Goal: Download file/media

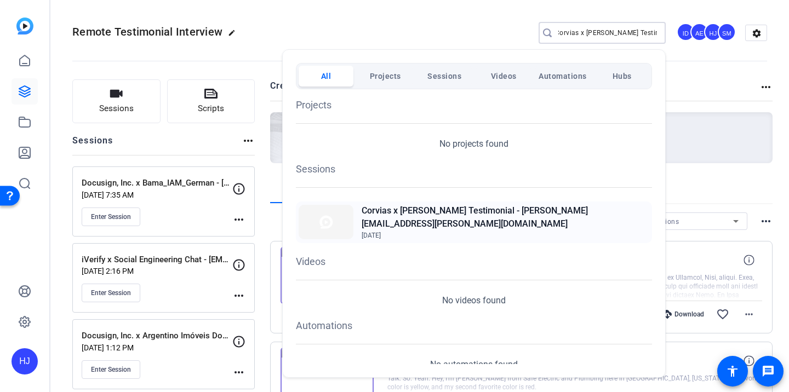
type input "Corvias x Terrel King Testimonial"
click at [428, 214] on h2 "Corvias x [PERSON_NAME] Testimonial - [PERSON_NAME][EMAIL_ADDRESS][PERSON_NAME]…" at bounding box center [506, 217] width 288 height 26
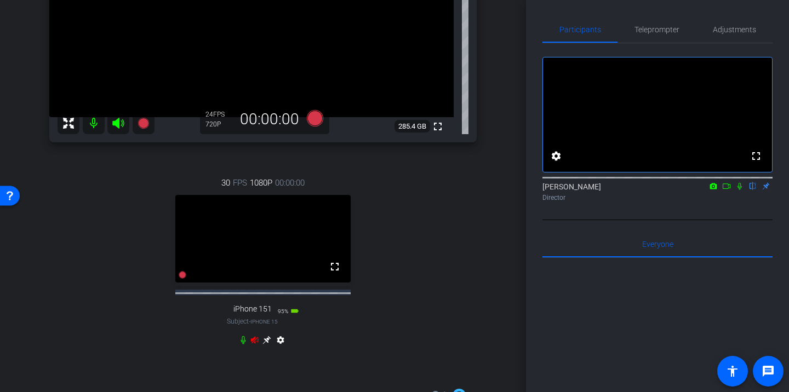
scroll to position [219, 0]
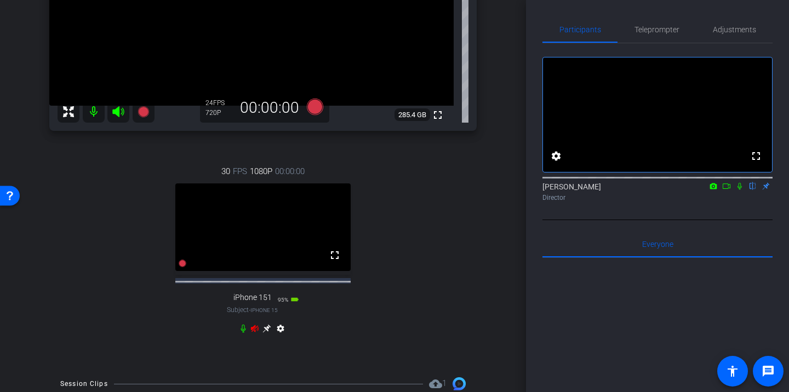
click at [253, 332] on icon at bounding box center [255, 328] width 8 height 7
click at [265, 333] on icon at bounding box center [266, 328] width 9 height 9
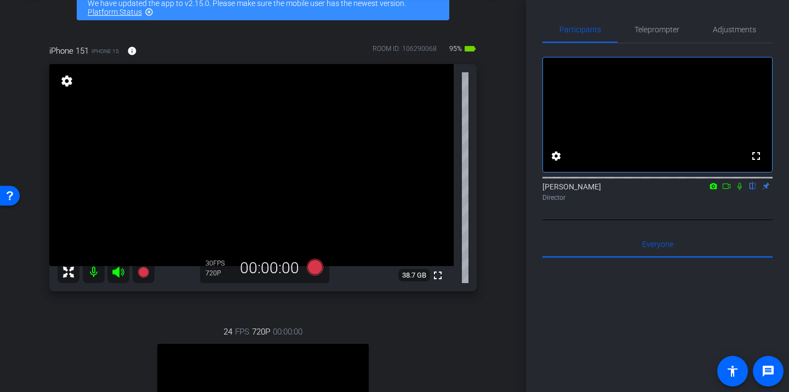
scroll to position [59, 0]
click at [739, 190] on icon at bounding box center [739, 186] width 4 height 7
click at [724, 37] on span "Adjustments" at bounding box center [734, 29] width 43 height 26
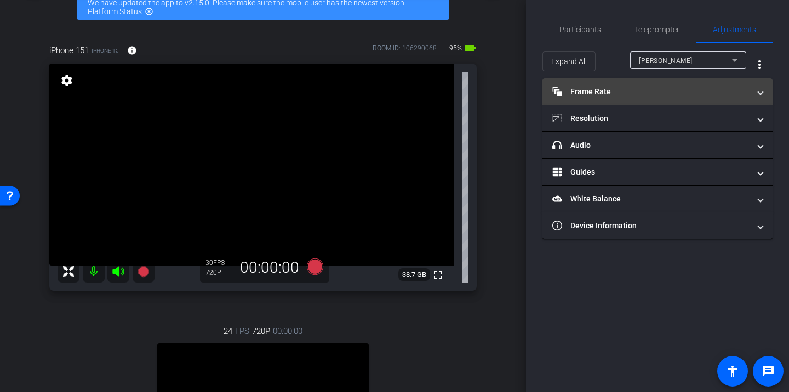
click at [687, 94] on mat-panel-title "Frame Rate Frame Rate" at bounding box center [650, 92] width 197 height 12
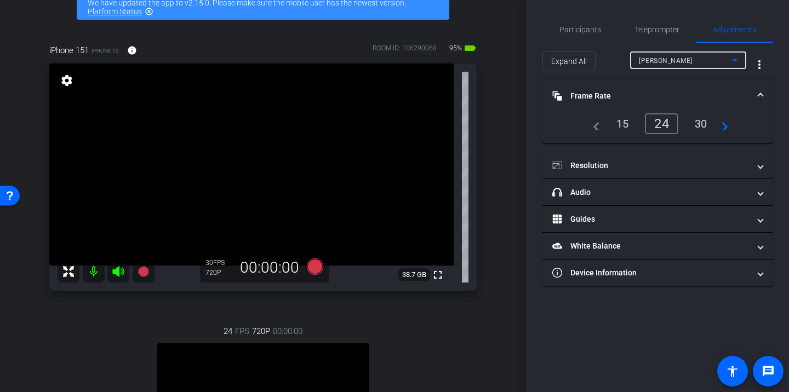
click at [674, 57] on span "Lindy Atwell" at bounding box center [666, 61] width 54 height 8
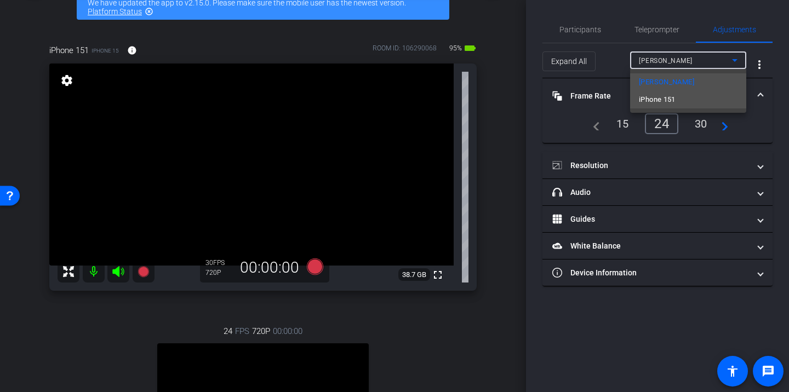
click at [664, 98] on span "iPhone 151" at bounding box center [657, 99] width 37 height 13
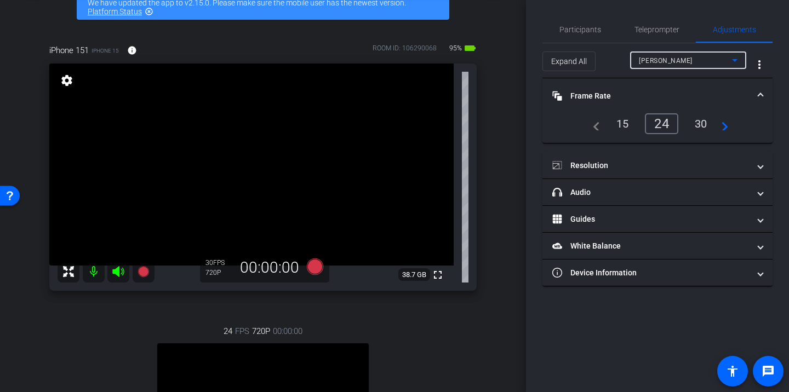
type input "1000"
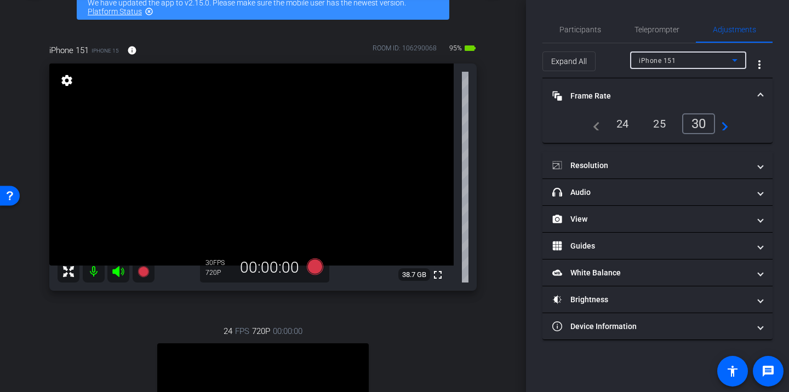
click at [627, 127] on div "24" at bounding box center [622, 123] width 29 height 19
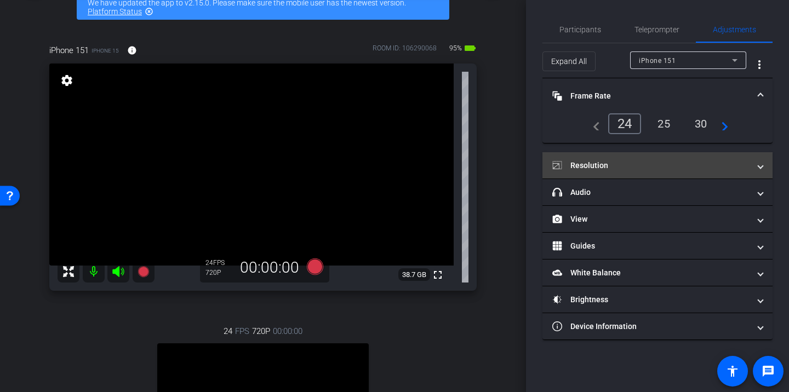
click at [619, 170] on mat-panel-title "Resolution" at bounding box center [650, 166] width 197 height 12
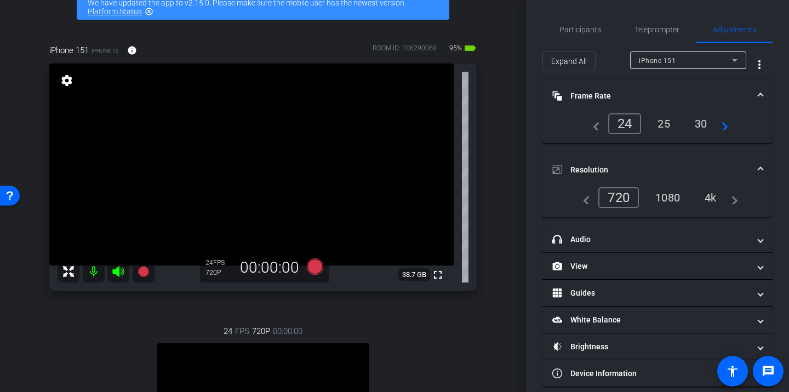
click at [667, 200] on div "1080" at bounding box center [667, 197] width 41 height 19
click at [587, 29] on span "Participants" at bounding box center [580, 30] width 42 height 8
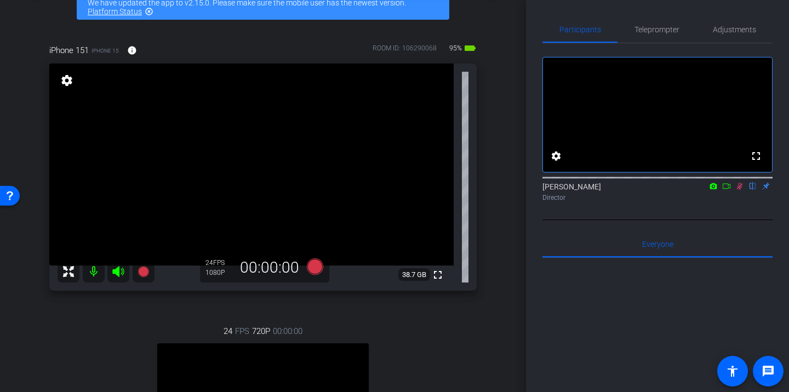
click at [738, 190] on icon at bounding box center [740, 186] width 6 height 7
click at [315, 265] on icon at bounding box center [315, 267] width 16 height 16
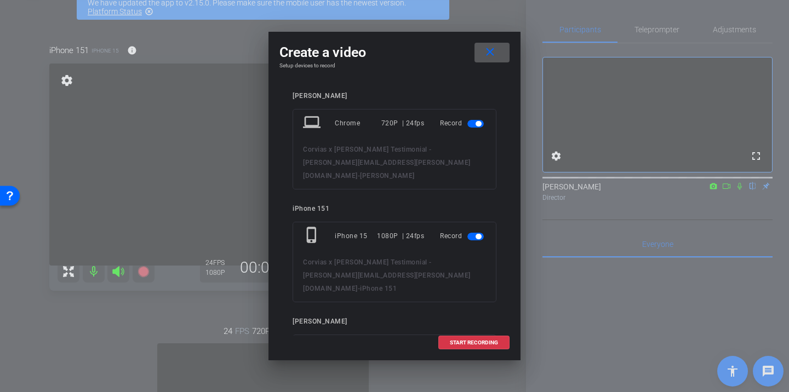
click at [472, 123] on span "button" at bounding box center [475, 124] width 16 height 8
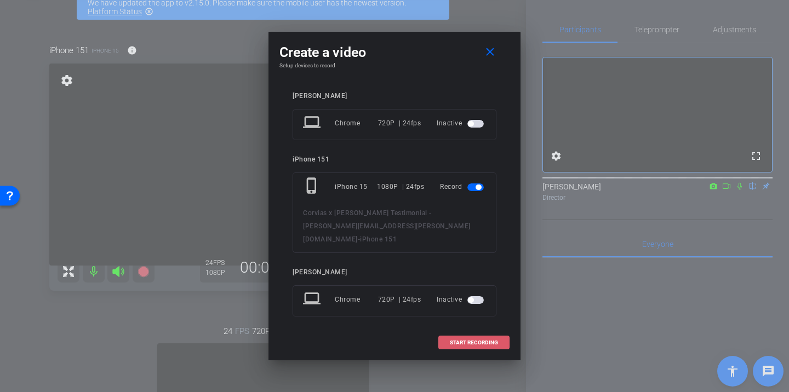
click at [451, 341] on span "START RECORDING" at bounding box center [474, 342] width 48 height 5
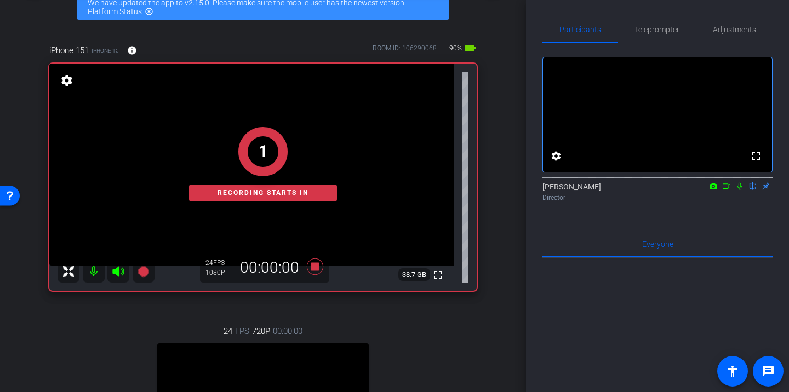
click at [738, 190] on icon at bounding box center [739, 186] width 4 height 7
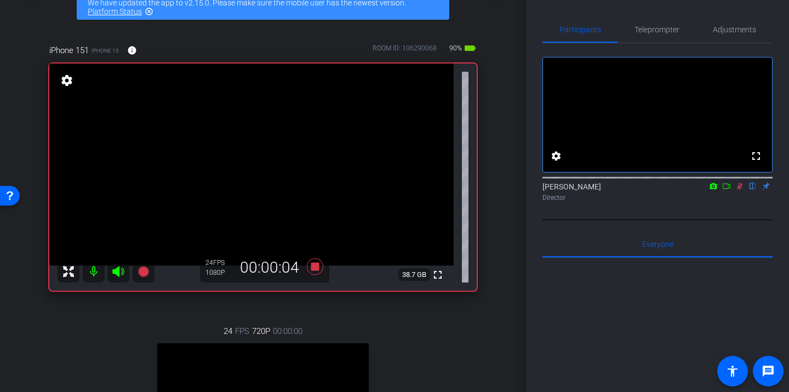
click at [738, 190] on icon at bounding box center [740, 186] width 6 height 7
click at [315, 267] on icon at bounding box center [315, 267] width 16 height 16
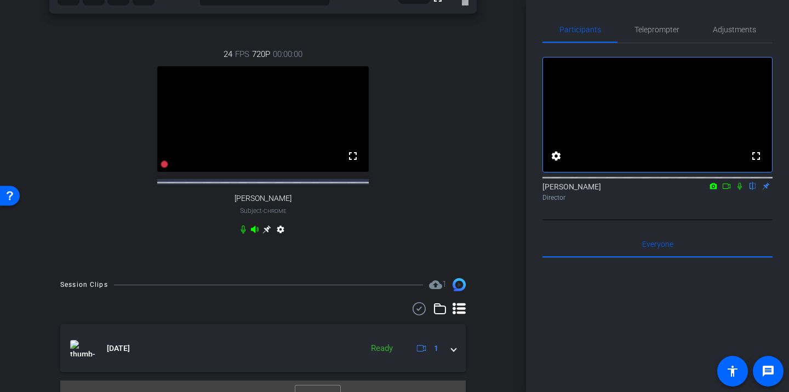
scroll to position [365, 0]
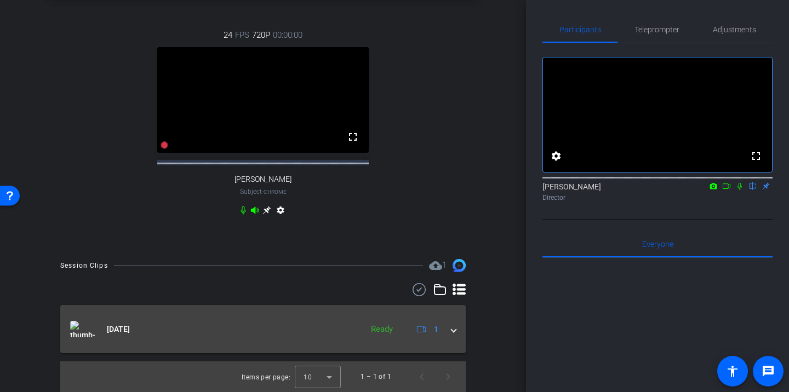
click at [451, 330] on span at bounding box center [453, 330] width 4 height 12
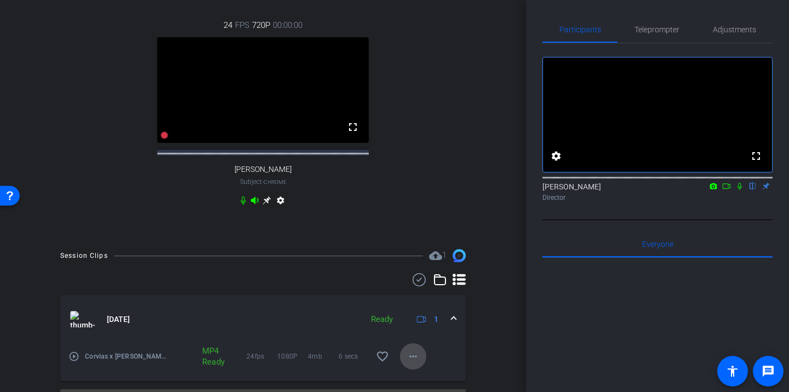
click at [414, 363] on mat-icon "more_horiz" at bounding box center [412, 356] width 13 height 13
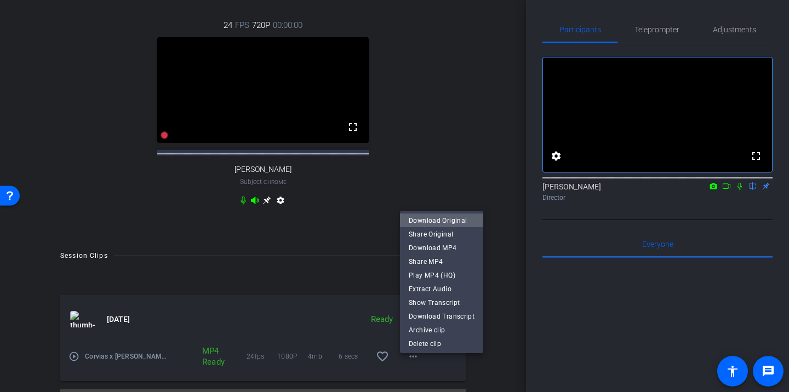
click at [447, 219] on span "Download Original" at bounding box center [442, 220] width 66 height 13
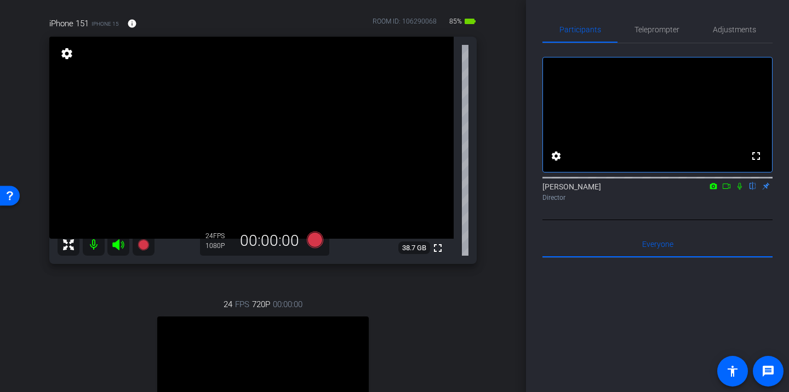
scroll to position [76, 0]
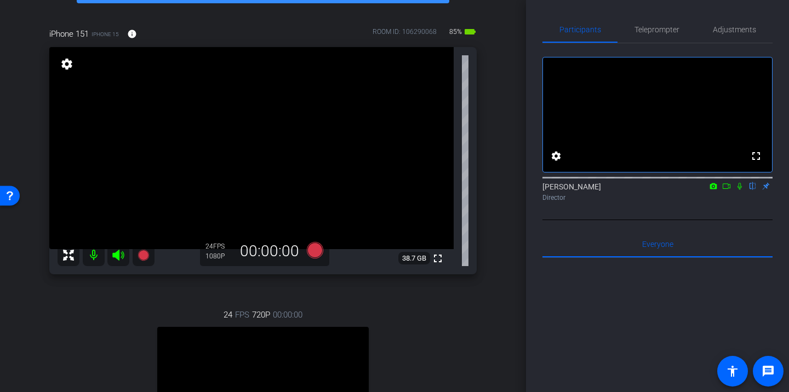
click at [94, 255] on mat-icon at bounding box center [94, 255] width 22 height 22
click at [116, 256] on icon at bounding box center [118, 255] width 12 height 11
click at [92, 256] on mat-icon at bounding box center [94, 255] width 22 height 22
click at [116, 256] on icon at bounding box center [118, 255] width 12 height 11
click at [739, 190] on icon at bounding box center [739, 186] width 4 height 7
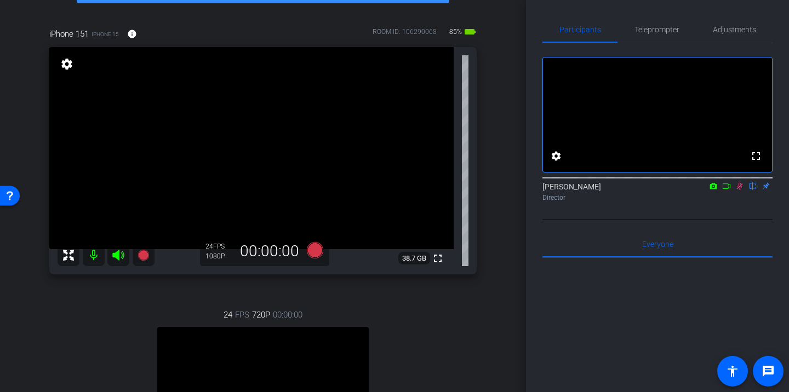
click at [739, 190] on icon at bounding box center [740, 186] width 6 height 7
click at [740, 190] on icon at bounding box center [739, 186] width 4 height 7
click at [315, 252] on icon at bounding box center [315, 250] width 16 height 16
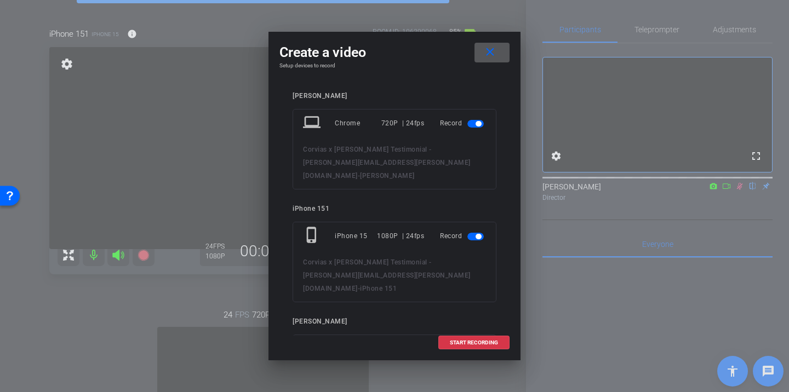
click at [470, 125] on span "button" at bounding box center [475, 124] width 16 height 8
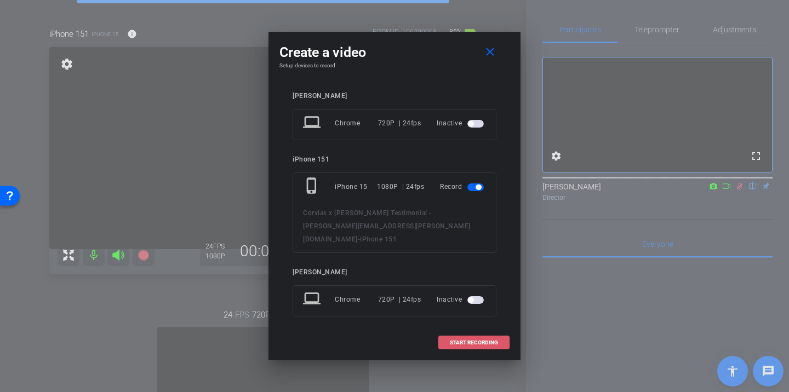
click at [459, 336] on button "START RECORDING" at bounding box center [473, 343] width 71 height 14
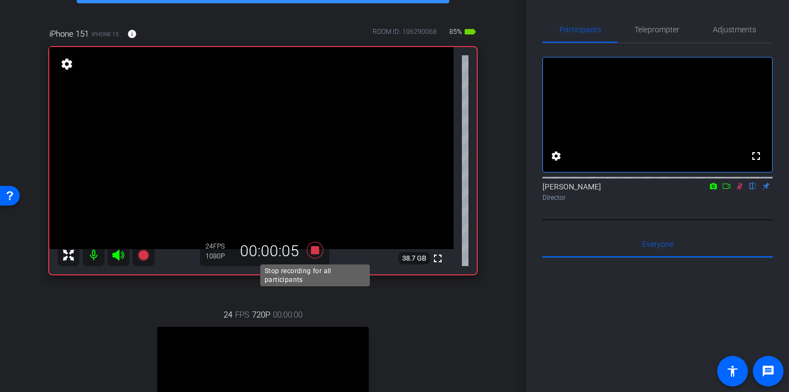
click at [314, 251] on icon at bounding box center [315, 250] width 16 height 16
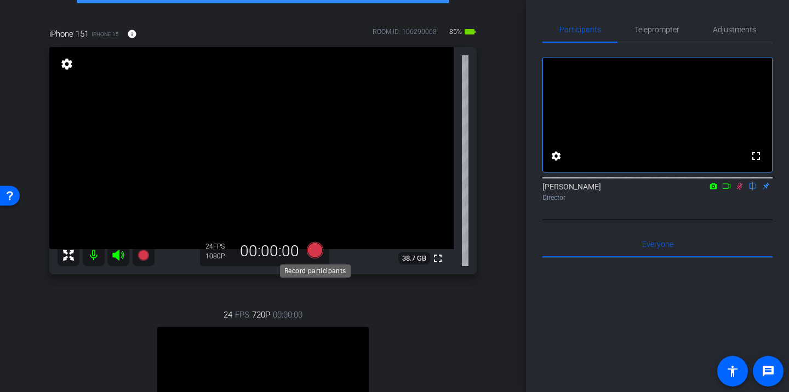
click at [315, 252] on icon at bounding box center [315, 250] width 16 height 16
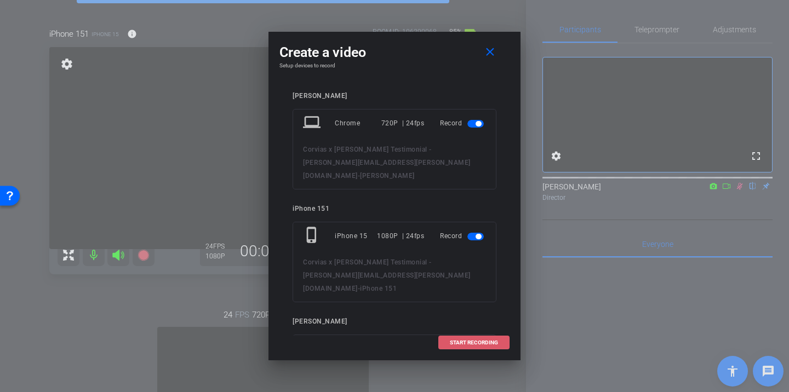
click at [461, 346] on span "START RECORDING" at bounding box center [474, 342] width 48 height 5
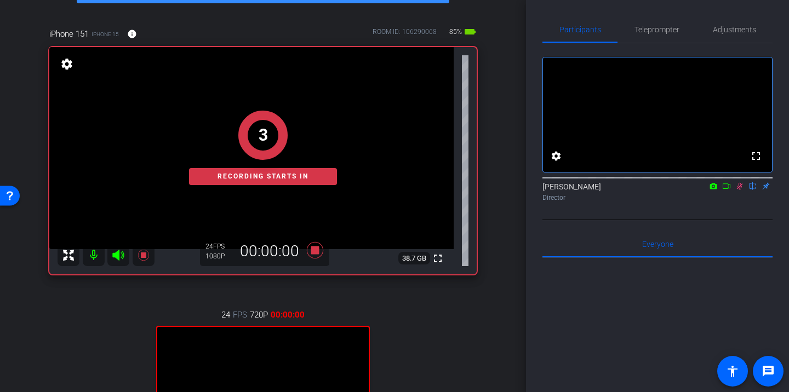
click at [739, 190] on icon at bounding box center [739, 186] width 9 height 8
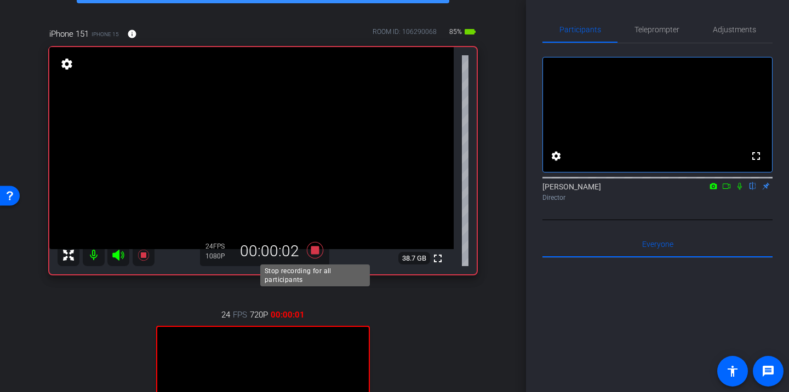
click at [314, 248] on icon at bounding box center [315, 250] width 16 height 16
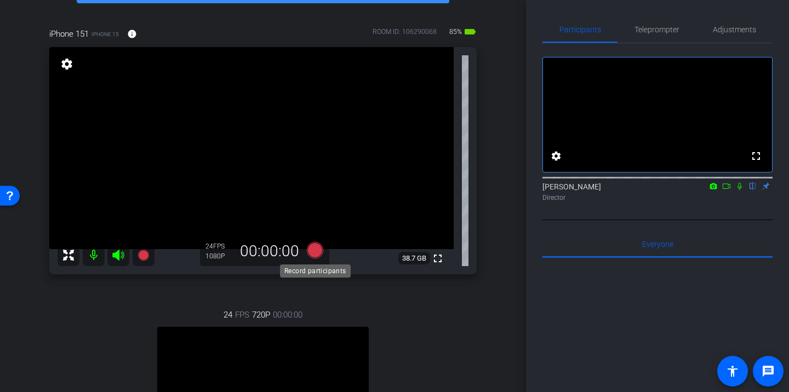
click at [313, 249] on icon at bounding box center [315, 250] width 16 height 16
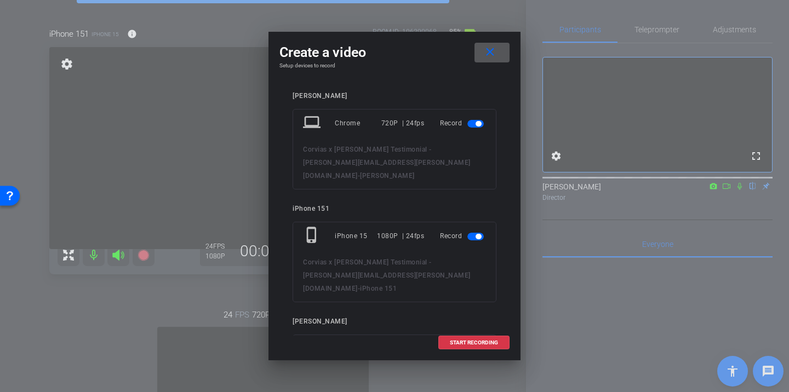
click at [473, 121] on span "button" at bounding box center [475, 124] width 16 height 8
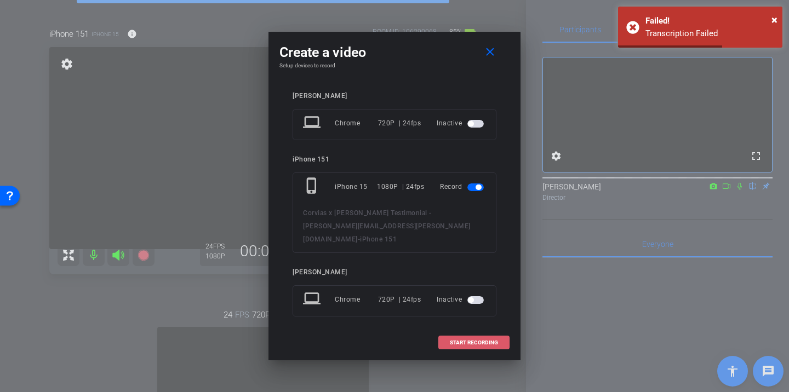
click at [473, 341] on span "START RECORDING" at bounding box center [474, 342] width 48 height 5
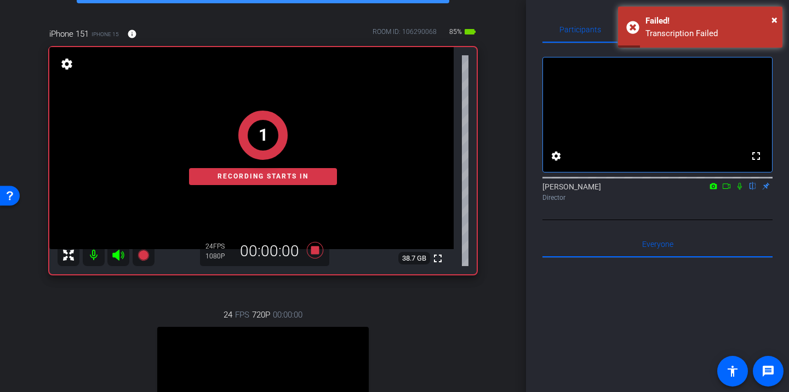
click at [737, 190] on icon at bounding box center [739, 186] width 9 height 8
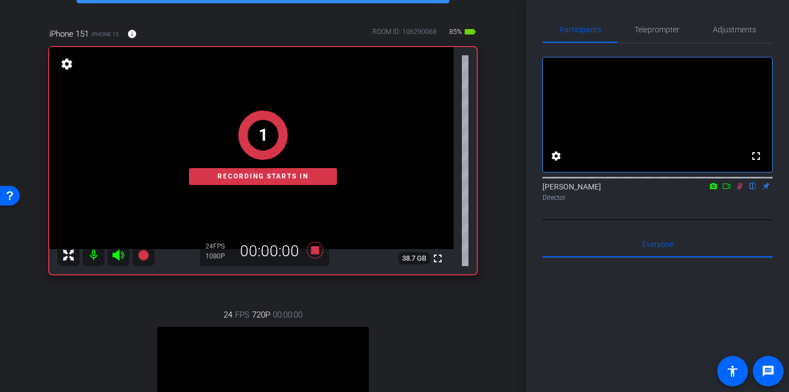
click at [727, 190] on icon at bounding box center [726, 186] width 9 height 8
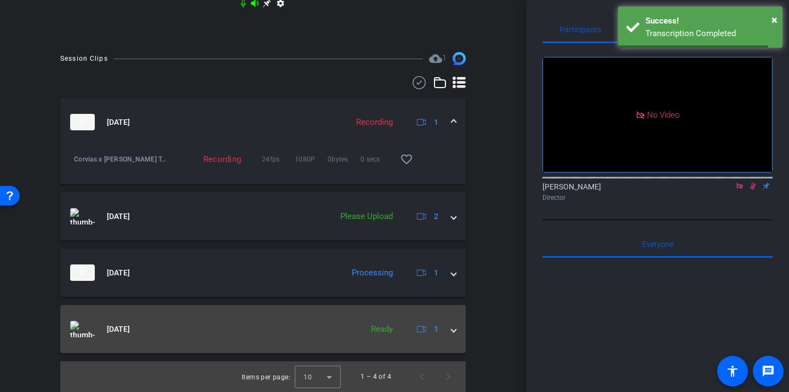
scroll to position [572, 0]
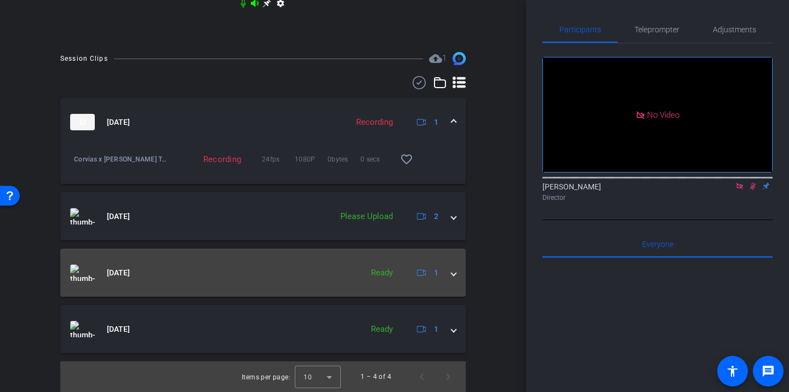
click at [452, 273] on span at bounding box center [453, 273] width 4 height 12
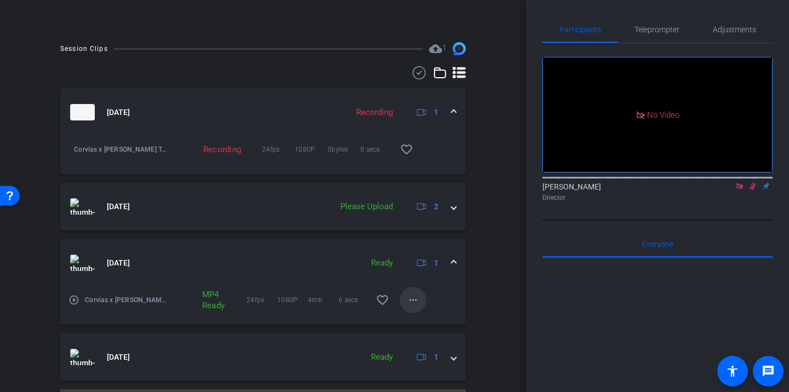
click at [417, 307] on mat-icon "more_horiz" at bounding box center [412, 300] width 13 height 13
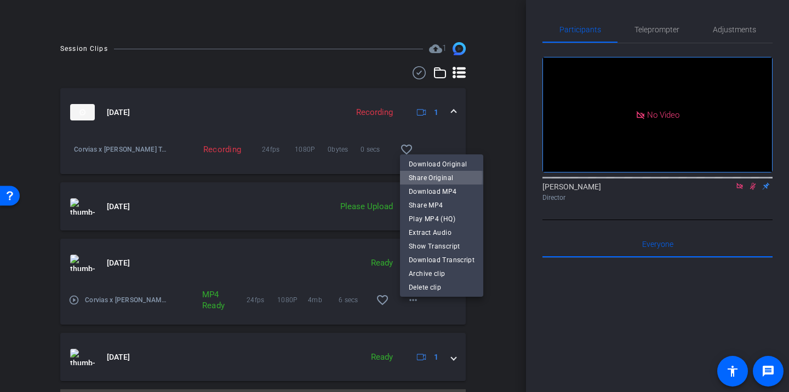
click at [424, 177] on span "Share Original" at bounding box center [442, 177] width 66 height 13
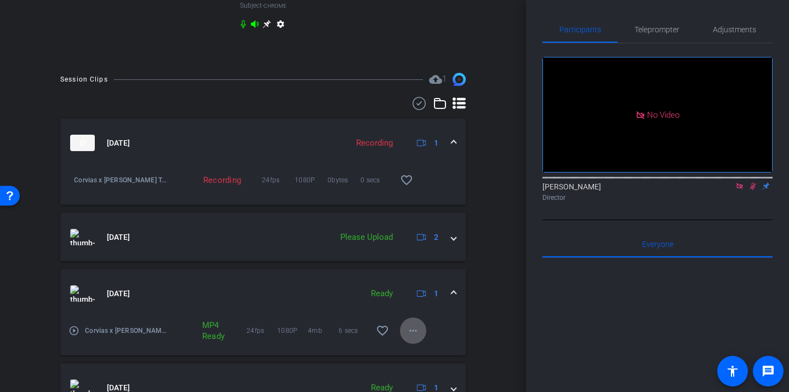
scroll to position [543, 0]
click at [413, 335] on mat-icon "more_horiz" at bounding box center [412, 329] width 13 height 13
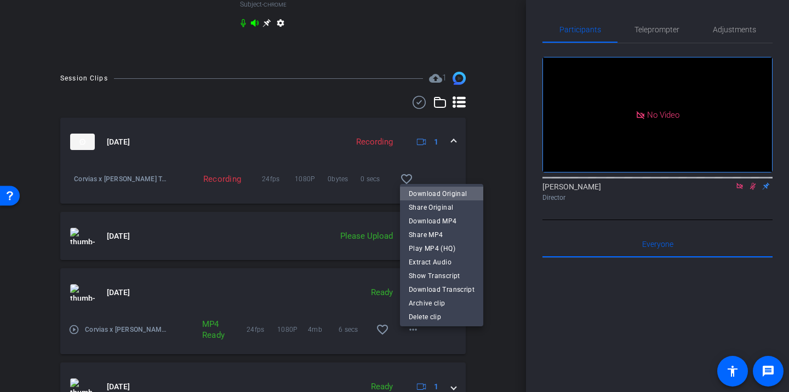
click at [453, 196] on span "Download Original" at bounding box center [442, 193] width 66 height 13
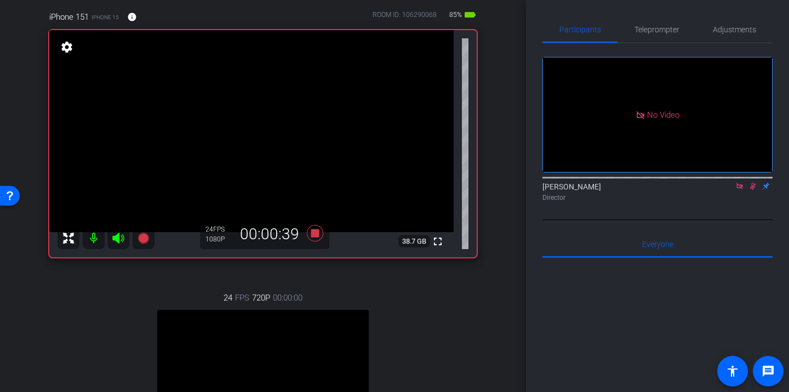
scroll to position [87, 0]
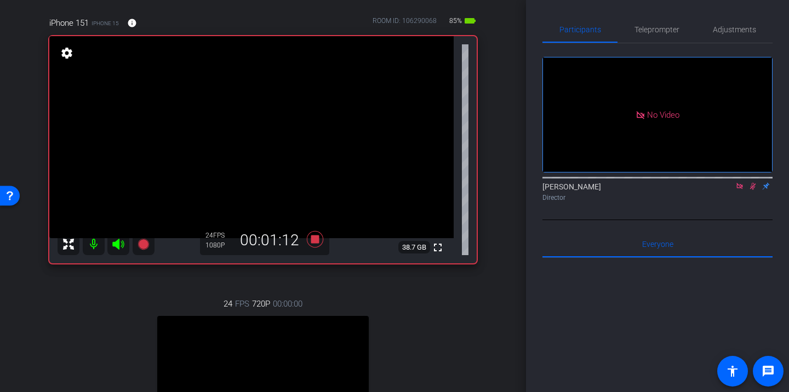
click at [751, 190] on icon at bounding box center [752, 186] width 9 height 8
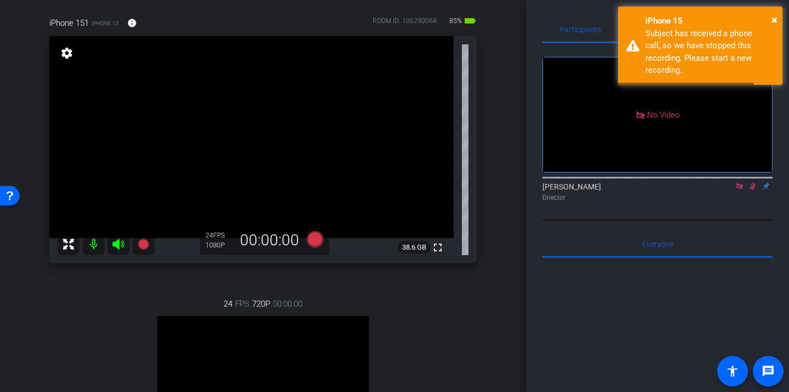
click at [751, 190] on icon at bounding box center [752, 186] width 9 height 8
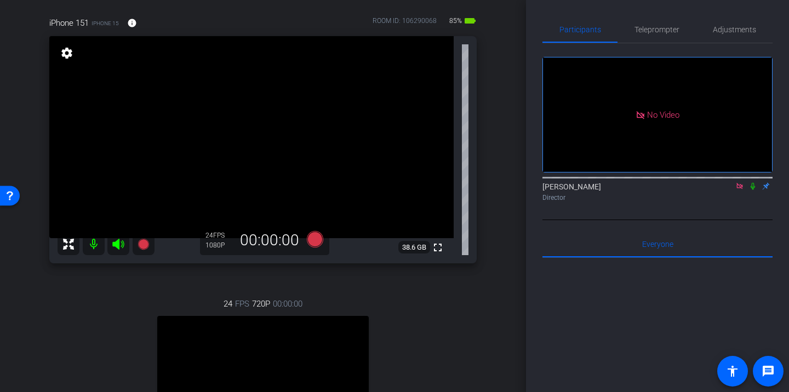
click at [114, 247] on icon at bounding box center [118, 244] width 13 height 13
click at [90, 246] on mat-icon at bounding box center [94, 244] width 22 height 22
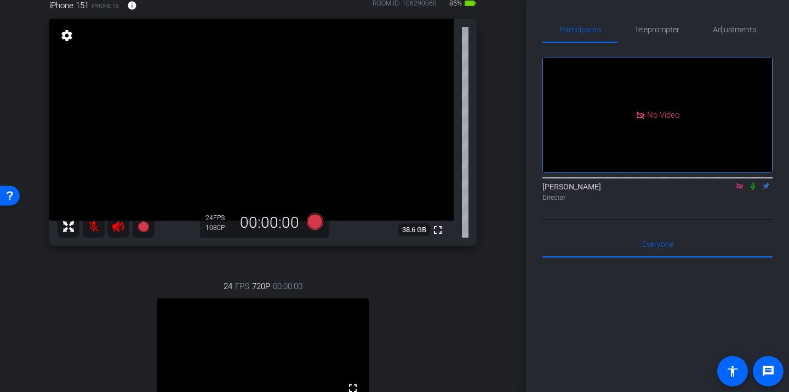
scroll to position [104, 0]
click at [118, 228] on icon at bounding box center [118, 227] width 12 height 11
click at [88, 231] on mat-icon at bounding box center [94, 227] width 22 height 22
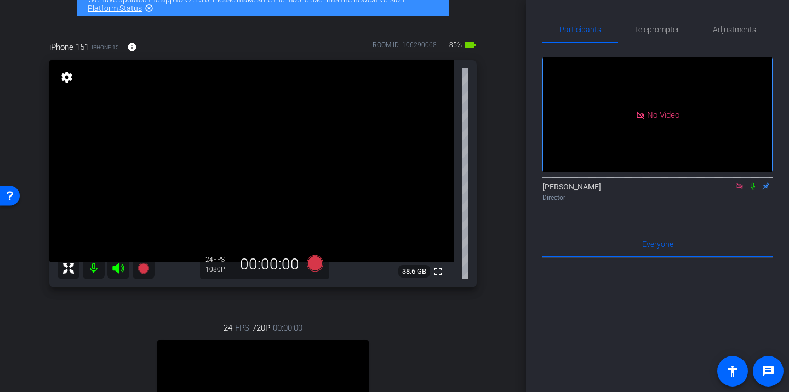
scroll to position [55, 0]
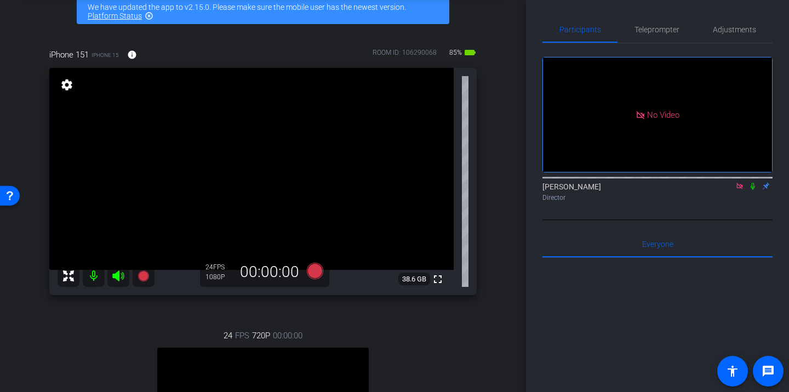
click at [753, 190] on icon at bounding box center [752, 186] width 9 height 8
click at [751, 190] on icon at bounding box center [753, 186] width 6 height 7
click at [312, 271] on icon at bounding box center [315, 271] width 16 height 16
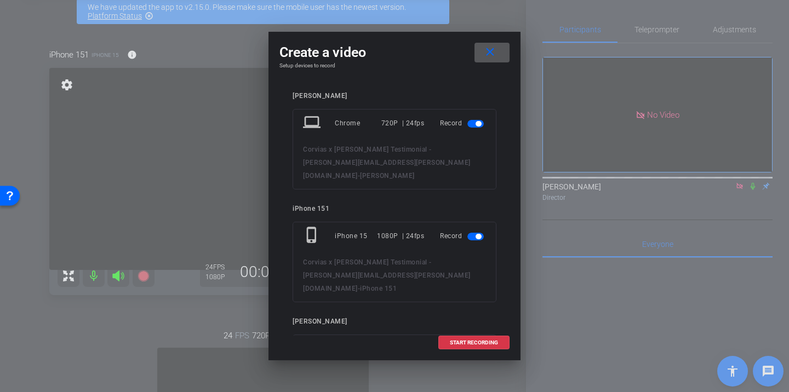
click at [470, 122] on span "button" at bounding box center [475, 124] width 16 height 8
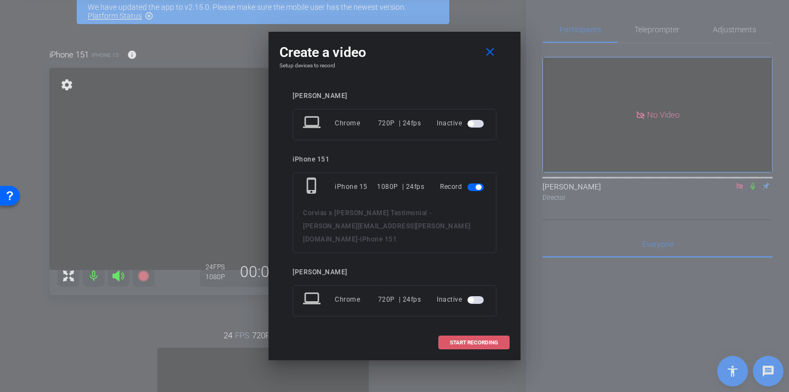
click at [468, 340] on span "START RECORDING" at bounding box center [474, 342] width 48 height 5
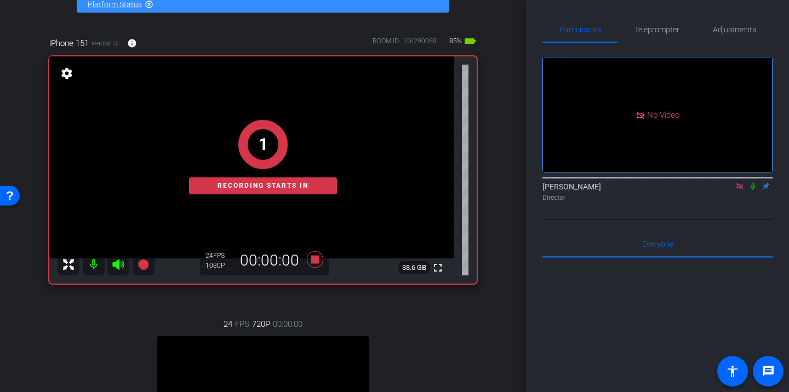
scroll to position [64, 0]
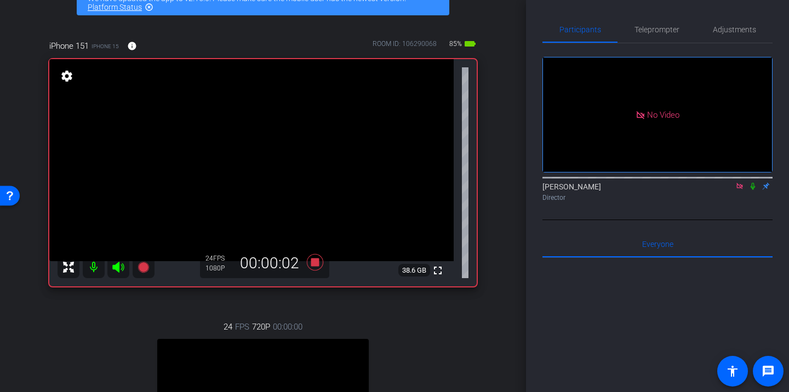
click at [753, 190] on icon at bounding box center [752, 186] width 4 height 7
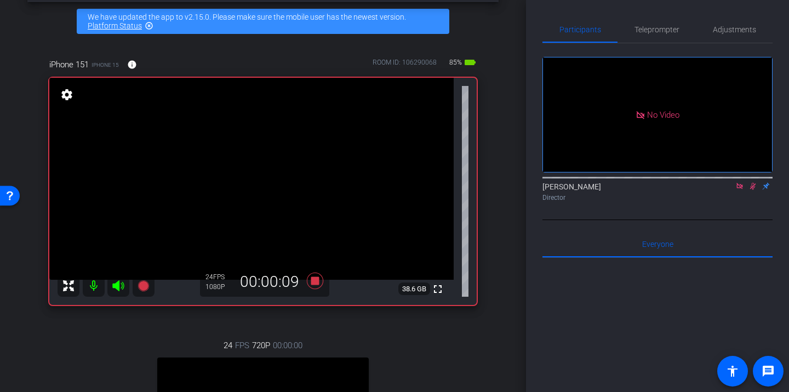
scroll to position [39, 0]
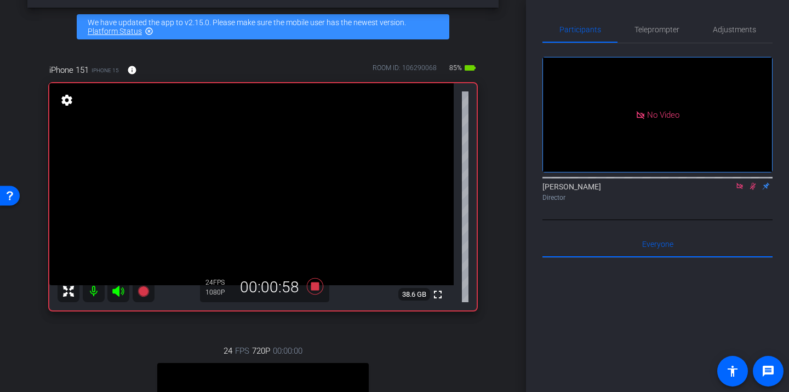
click at [754, 190] on icon at bounding box center [752, 186] width 9 height 8
click at [753, 190] on icon at bounding box center [752, 186] width 4 height 7
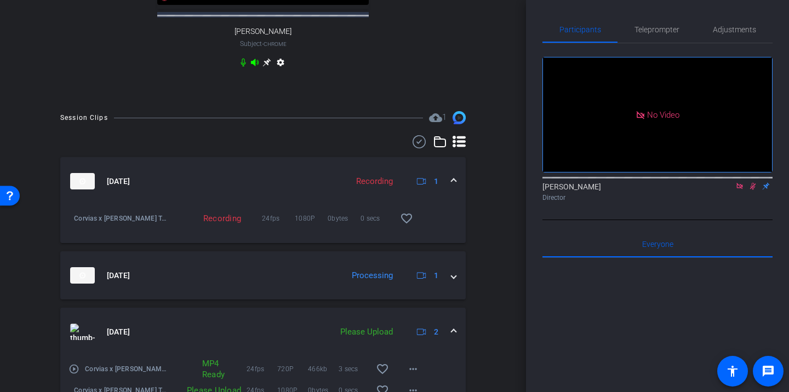
scroll to position [512, 0]
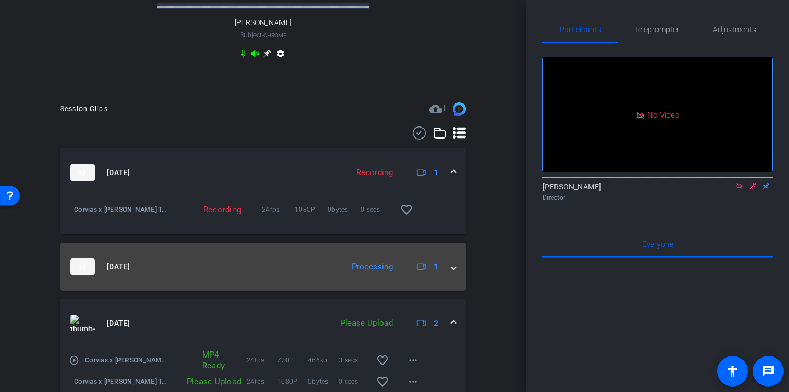
click at [454, 273] on span at bounding box center [453, 267] width 4 height 12
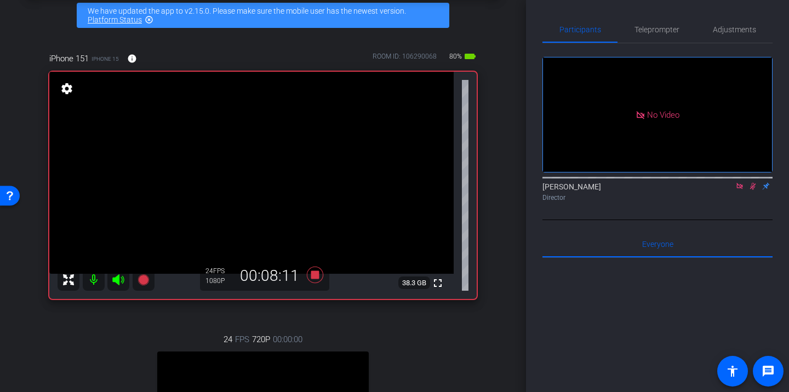
scroll to position [49, 0]
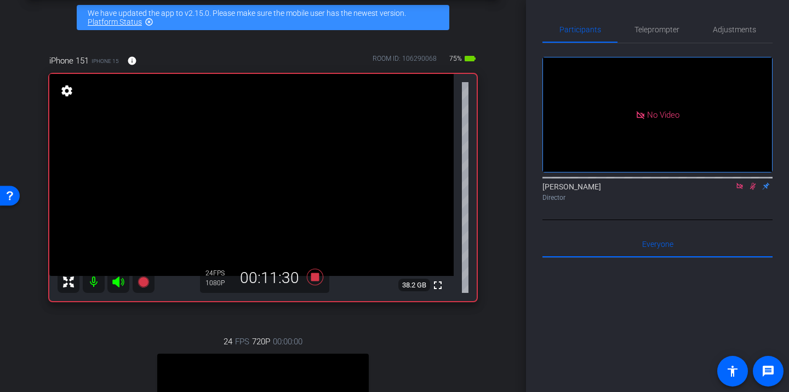
click at [754, 190] on icon at bounding box center [753, 186] width 6 height 7
click at [750, 191] on mat-icon at bounding box center [752, 186] width 13 height 10
click at [750, 190] on icon at bounding box center [752, 186] width 9 height 8
click at [734, 191] on mat-icon at bounding box center [739, 186] width 13 height 10
click at [739, 190] on icon at bounding box center [739, 186] width 9 height 8
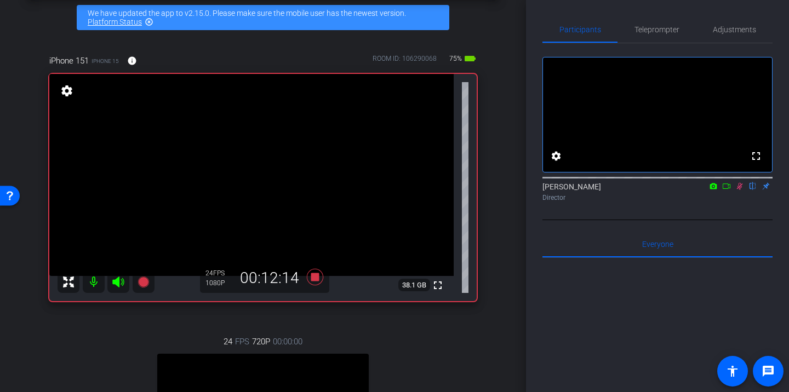
click at [740, 190] on icon at bounding box center [740, 186] width 6 height 7
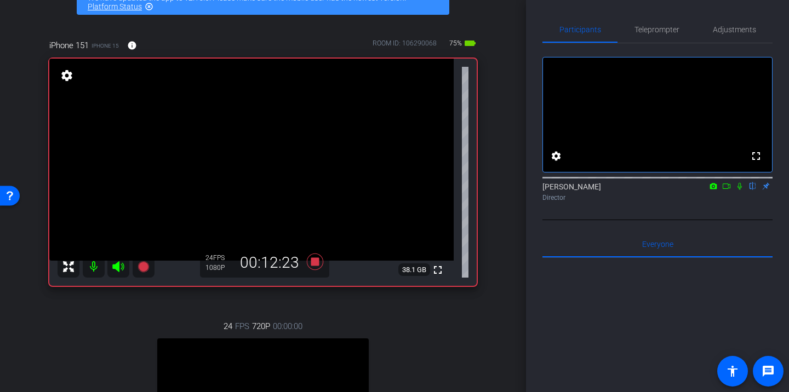
scroll to position [62, 0]
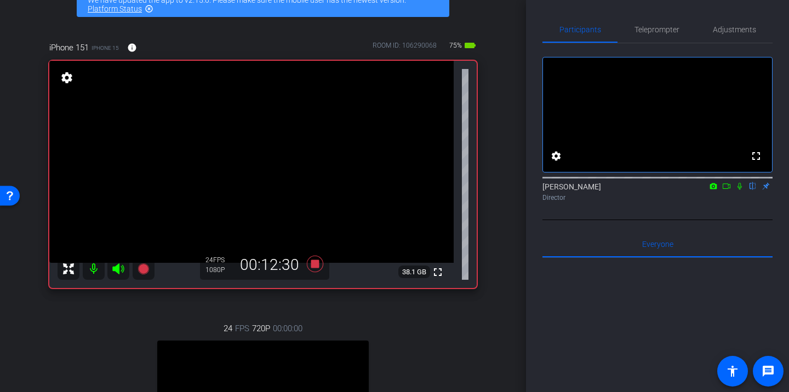
click at [741, 190] on icon at bounding box center [739, 186] width 9 height 8
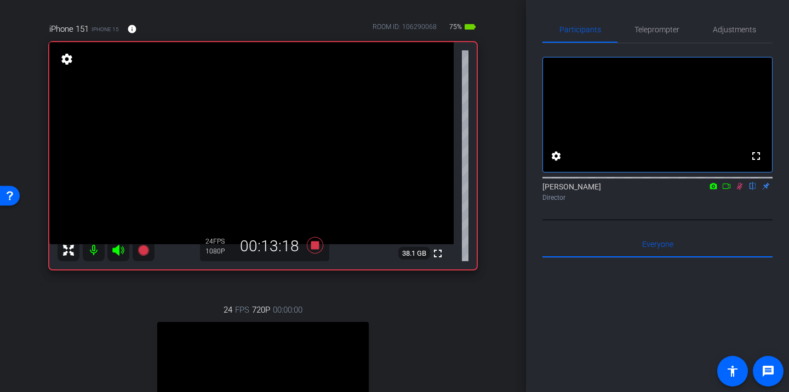
scroll to position [78, 0]
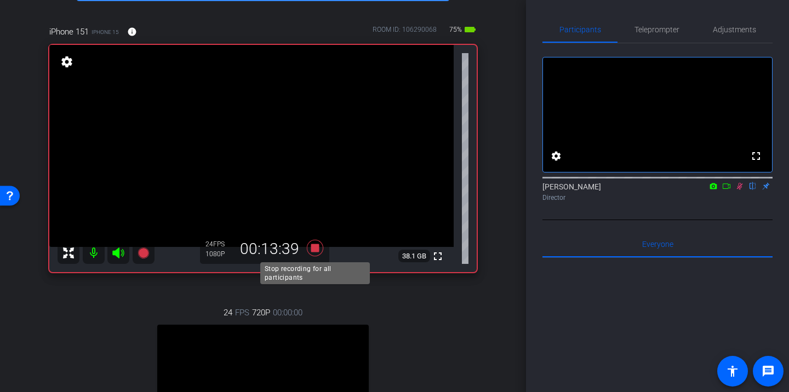
click at [317, 248] on icon at bounding box center [315, 248] width 16 height 16
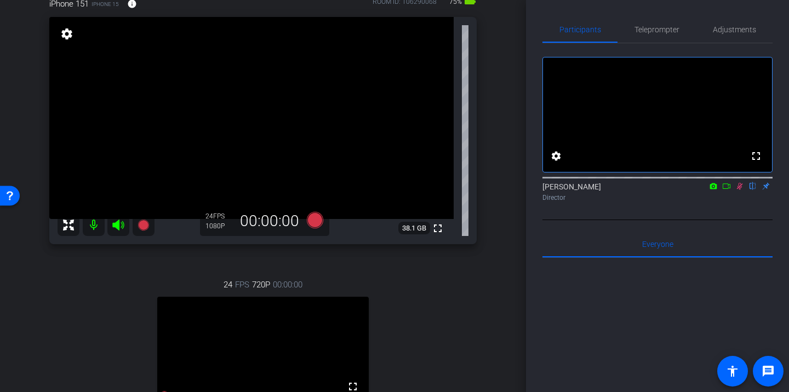
scroll to position [103, 0]
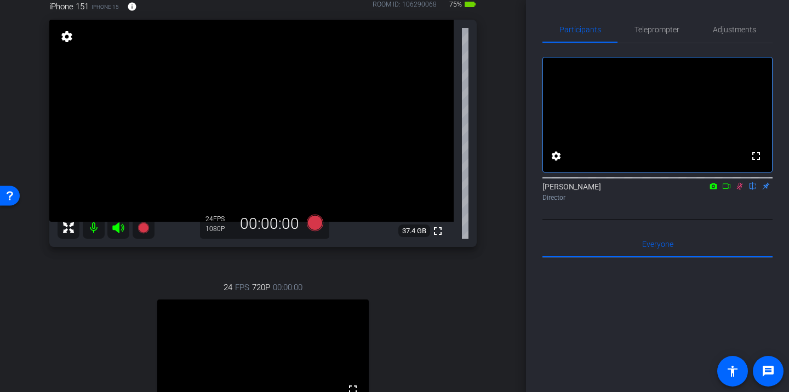
click at [739, 190] on icon at bounding box center [740, 186] width 6 height 7
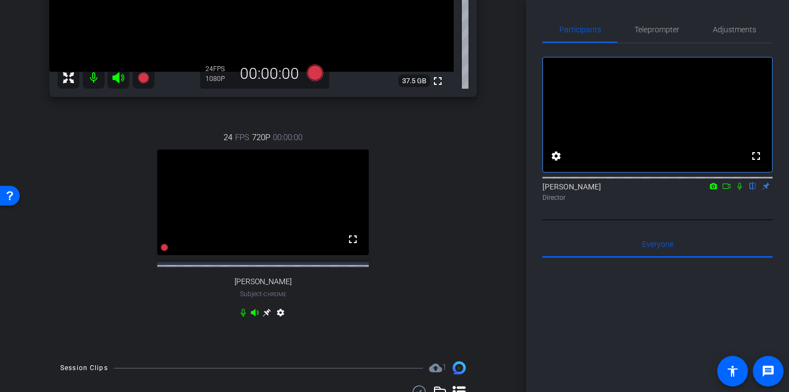
scroll to position [459, 0]
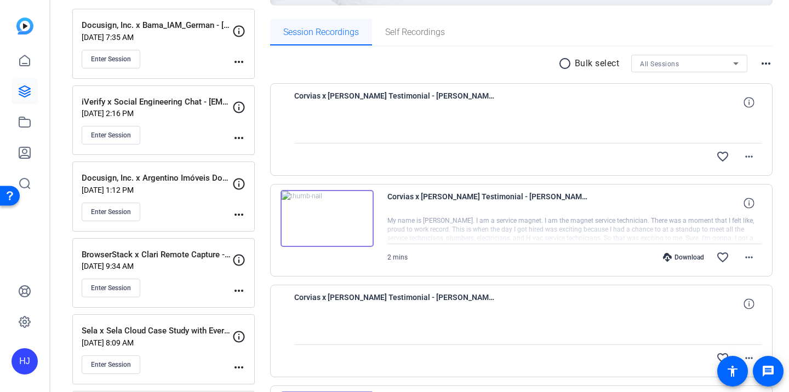
scroll to position [161, 0]
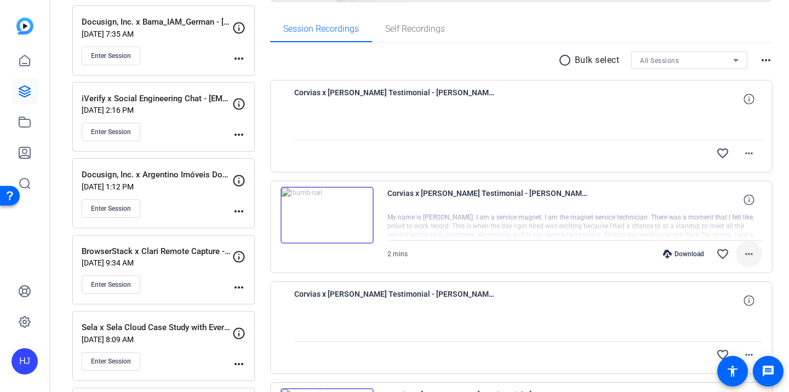
click at [744, 257] on mat-icon "more_horiz" at bounding box center [748, 254] width 13 height 13
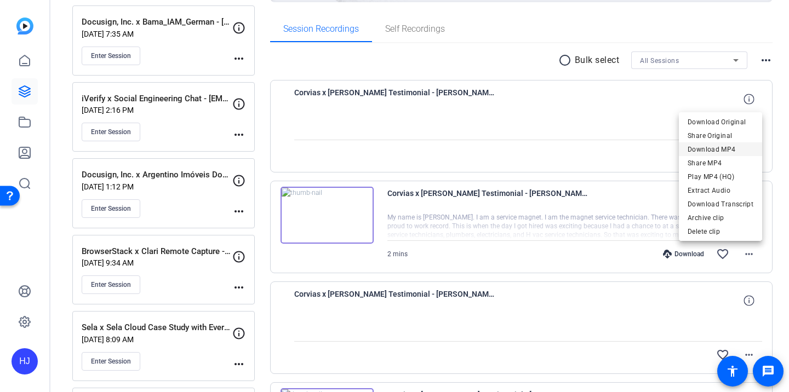
click at [728, 151] on span "Download MP4" at bounding box center [720, 149] width 66 height 13
